Goal: Task Accomplishment & Management: Complete application form

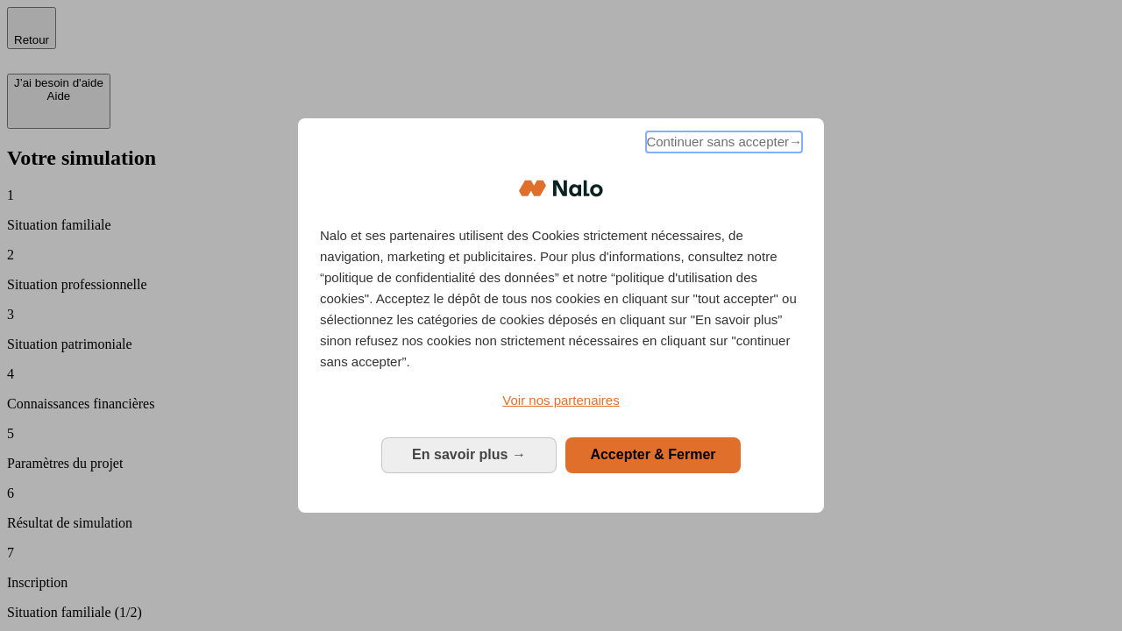
click at [722, 145] on span "Continuer sans accepter →" at bounding box center [724, 142] width 156 height 21
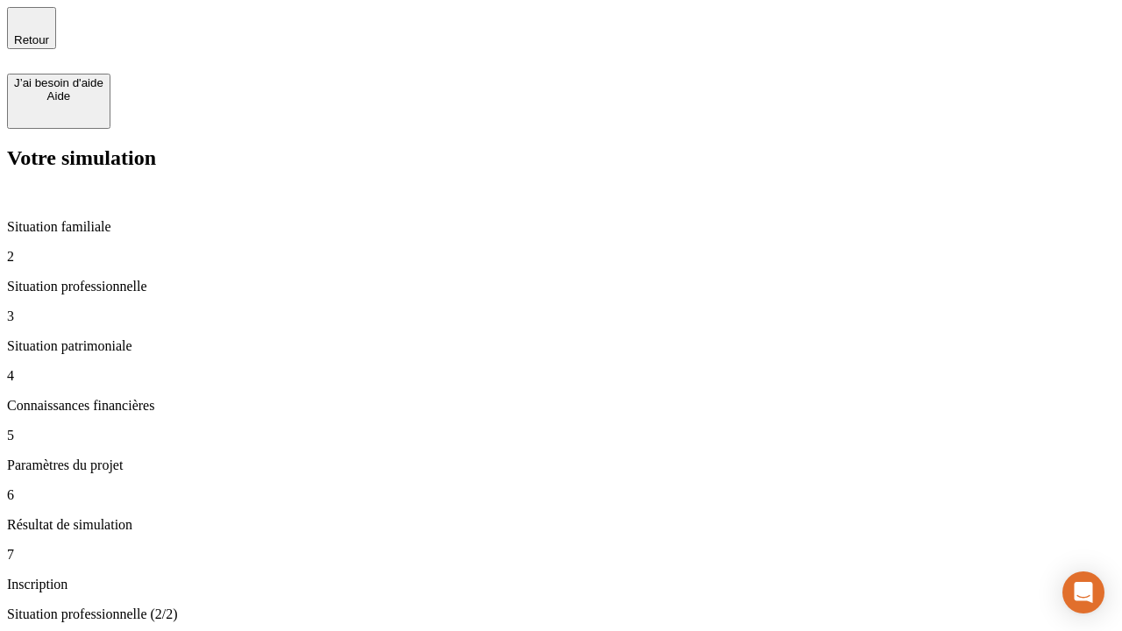
type input "30 000"
type input "1 000"
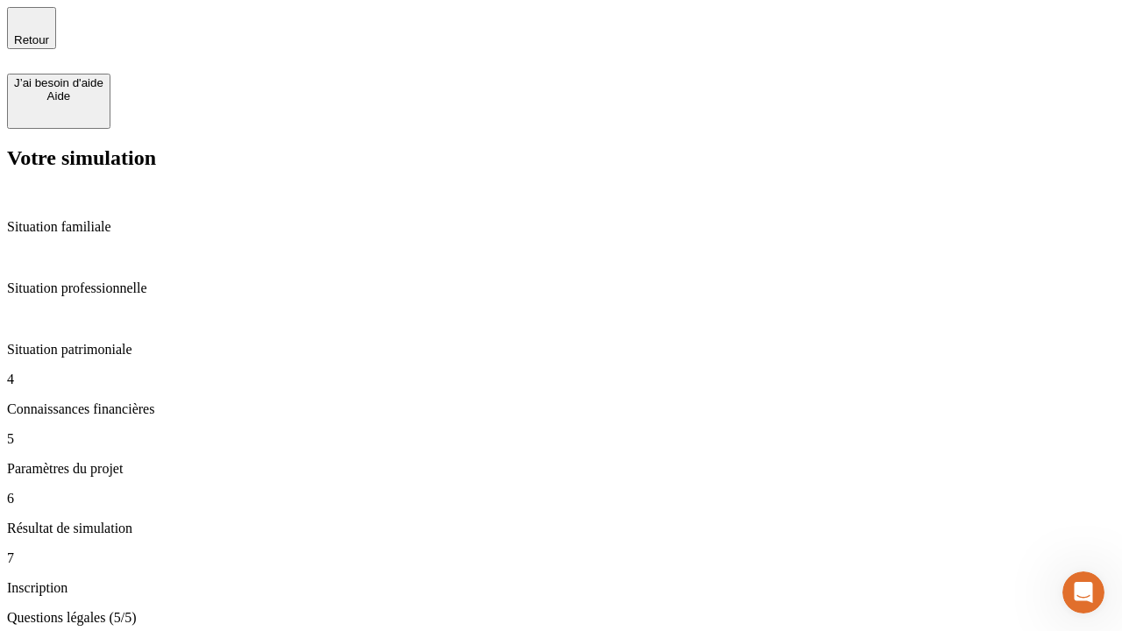
type input "65"
type input "5 000"
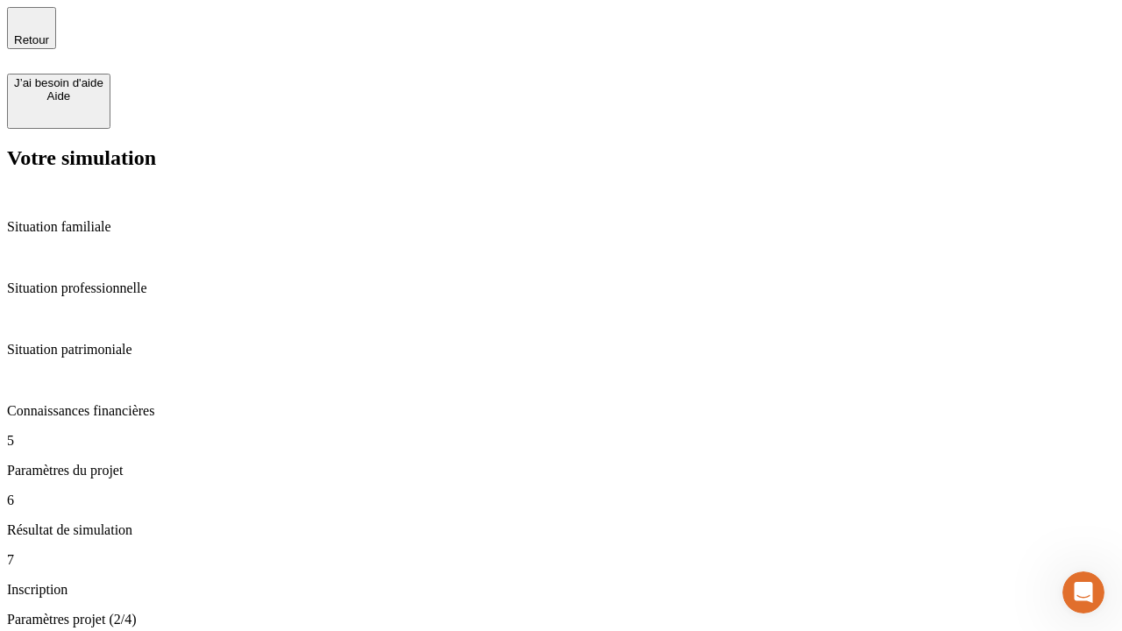
type input "640"
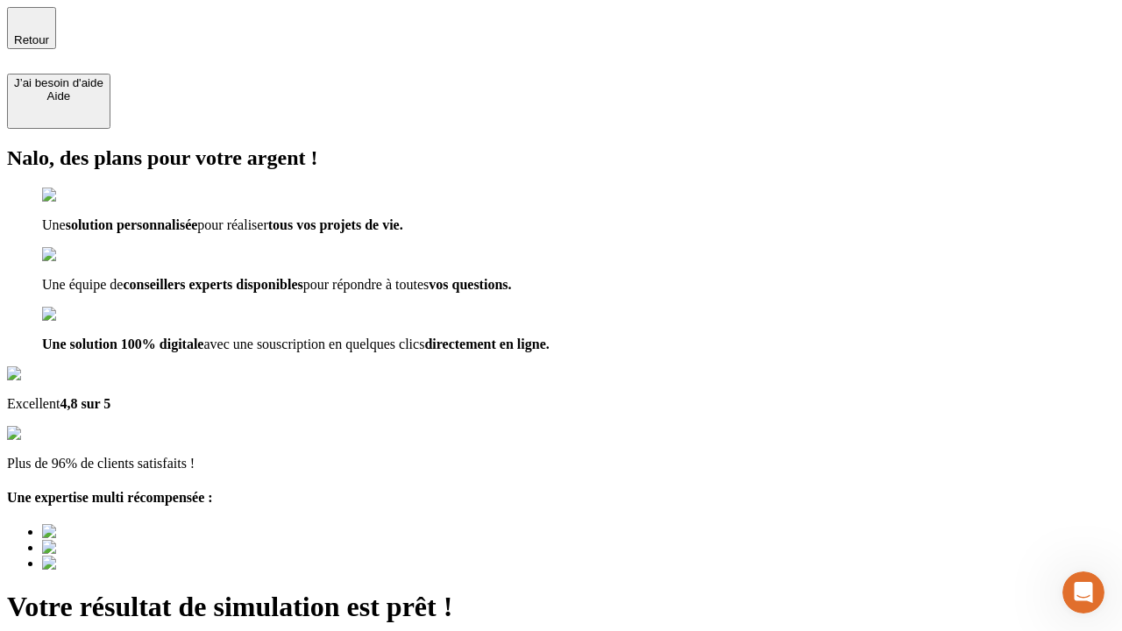
type input "[EMAIL_ADDRESS][DOMAIN_NAME]"
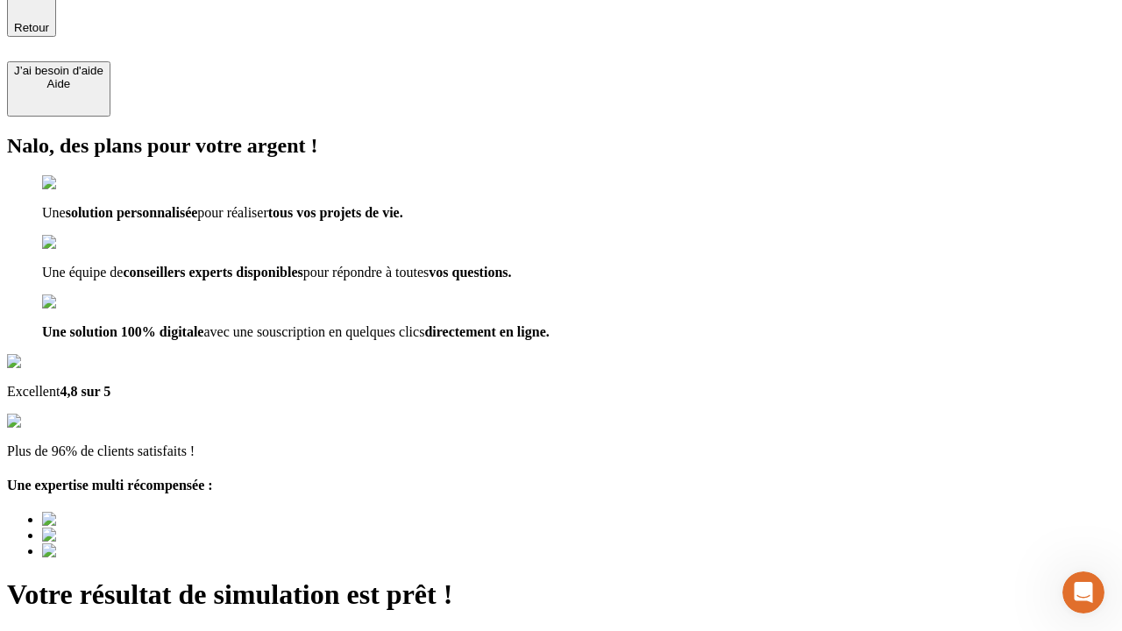
scroll to position [0, 0]
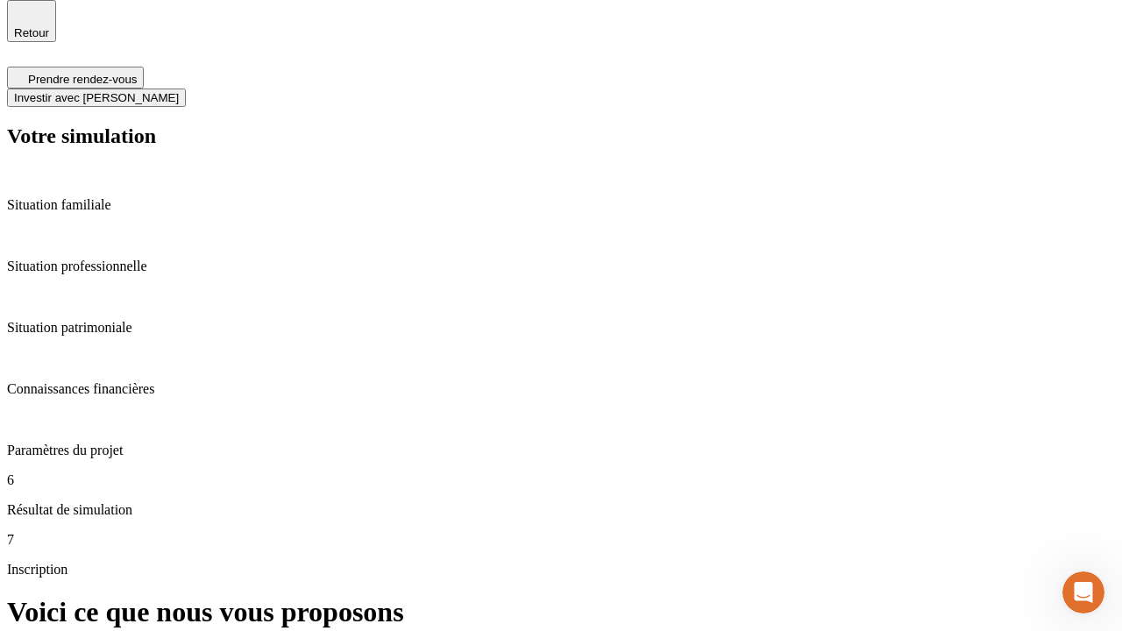
click at [179, 91] on span "Investir avec [PERSON_NAME]" at bounding box center [96, 97] width 165 height 13
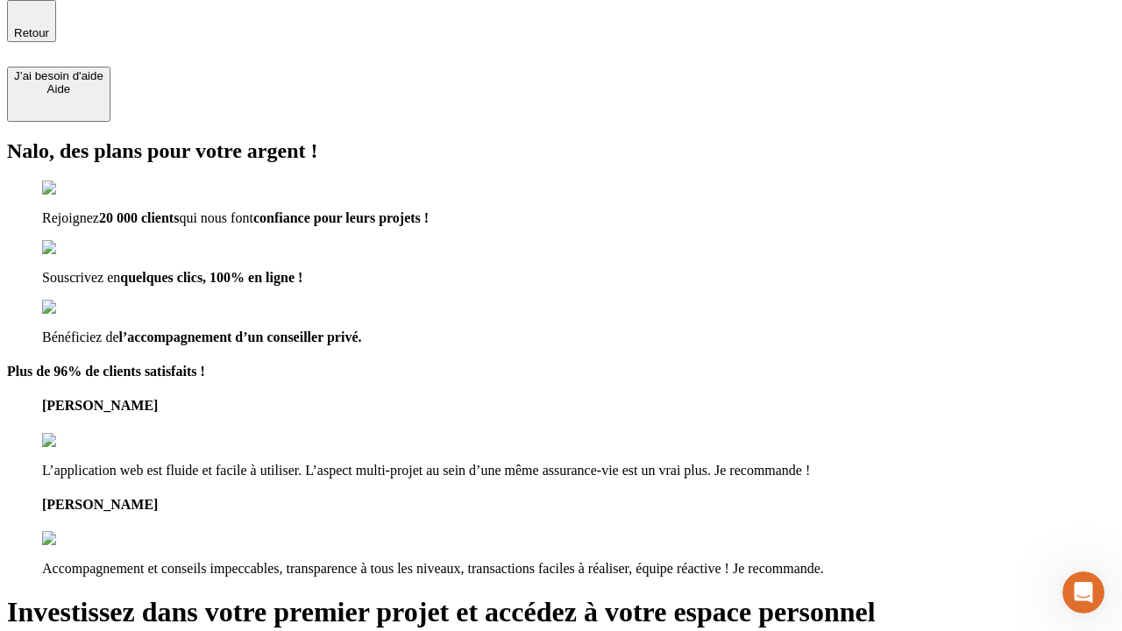
scroll to position [5, 0]
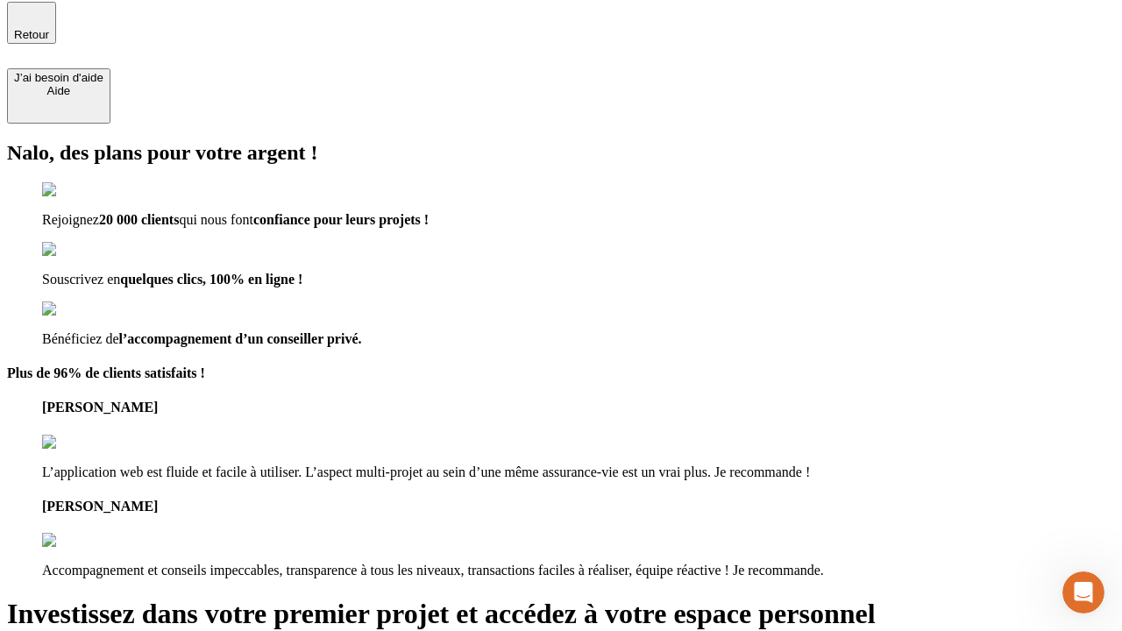
type input "[PERSON_NAME][EMAIL_ADDRESS][DOMAIN_NAME]"
